Goal: Information Seeking & Learning: Understand process/instructions

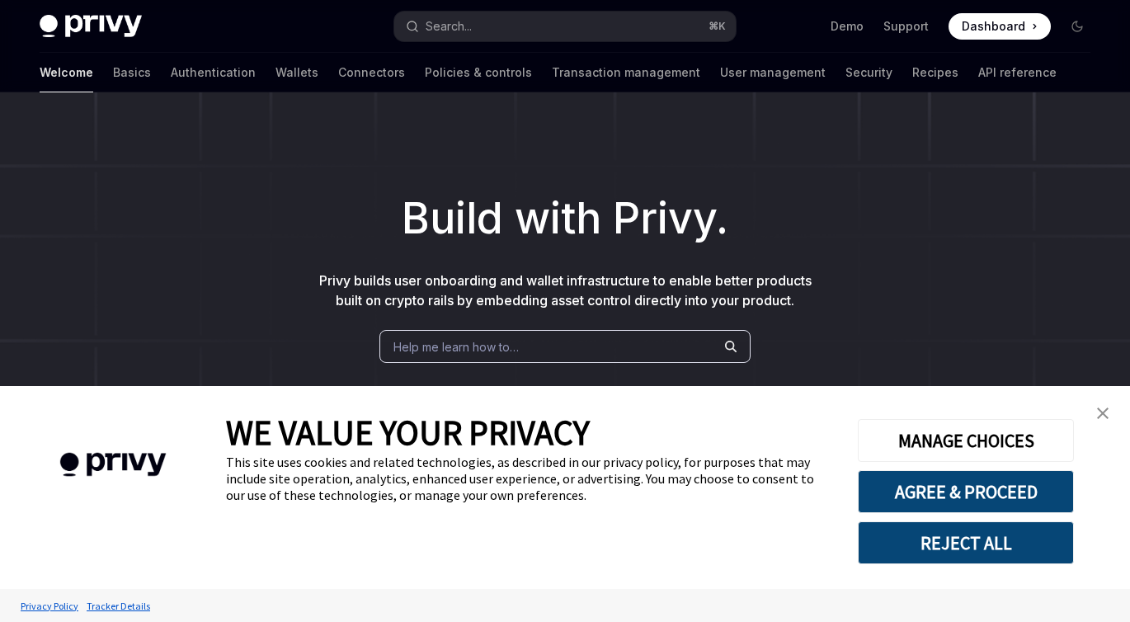
click at [1104, 411] on img "close banner" at bounding box center [1103, 413] width 12 height 12
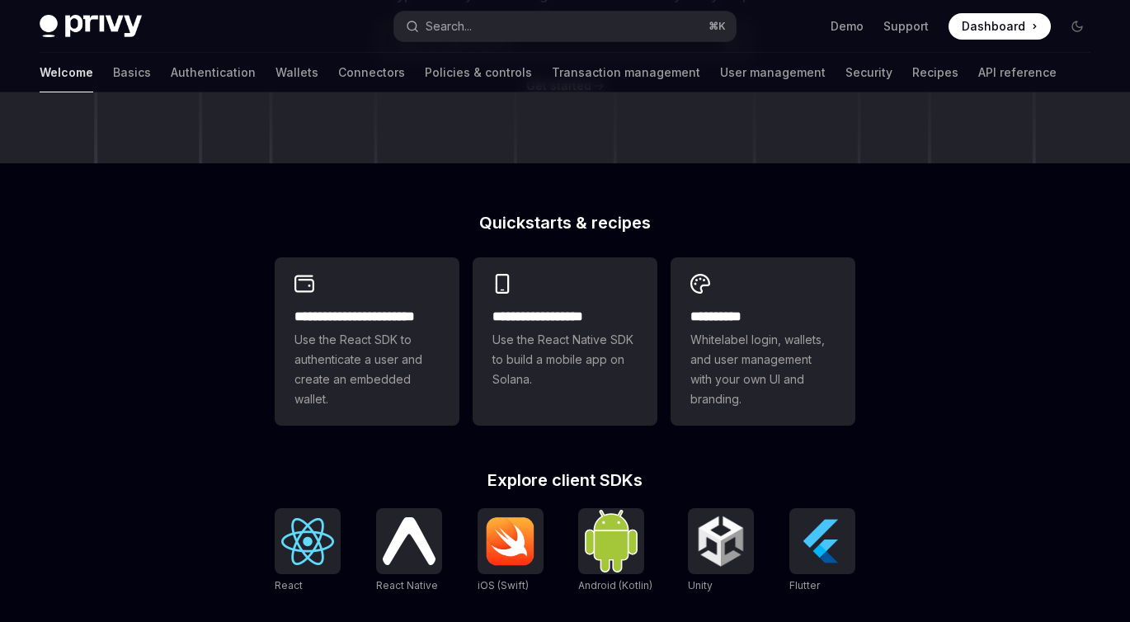
scroll to position [499, 0]
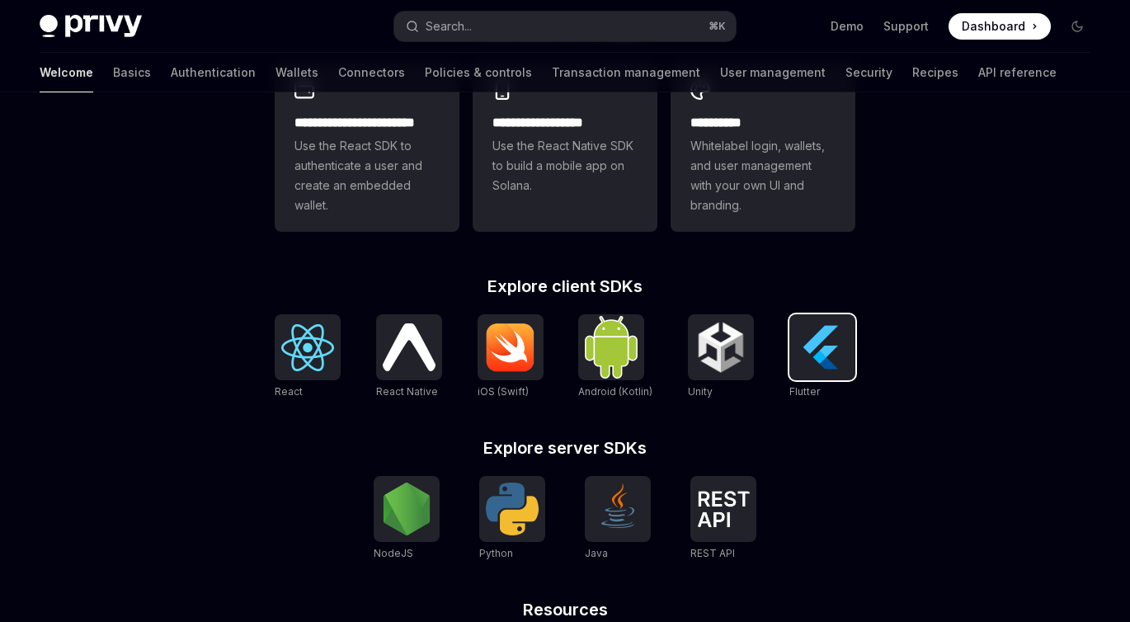
click at [829, 360] on img at bounding box center [822, 347] width 53 height 53
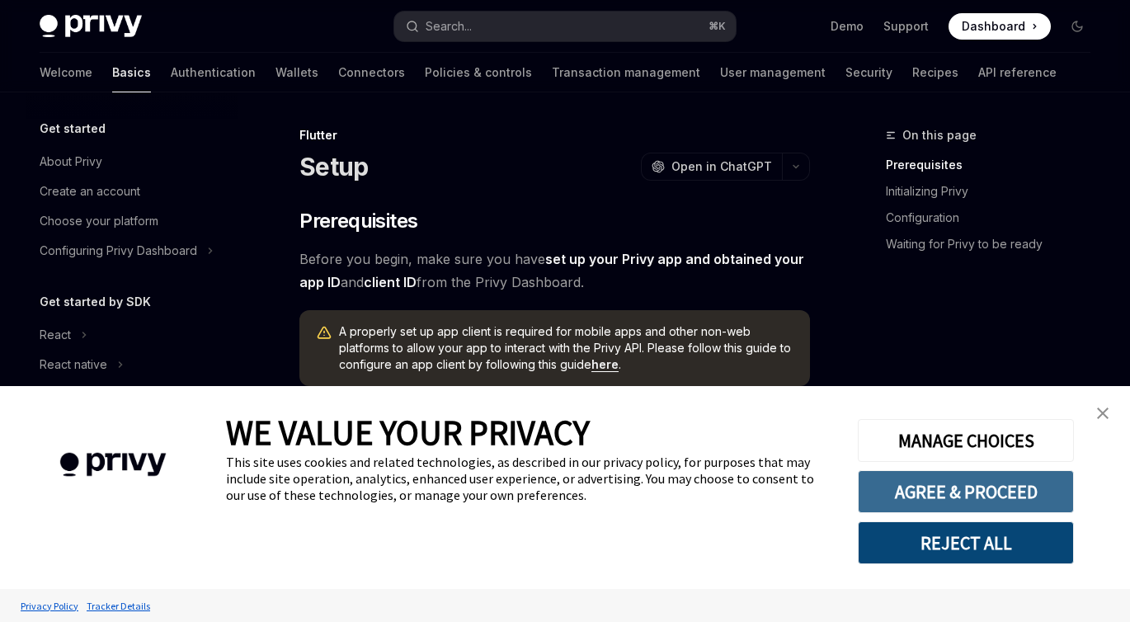
click at [981, 491] on button "AGREE & PROCEED" at bounding box center [966, 491] width 216 height 43
